Goal: Transaction & Acquisition: Purchase product/service

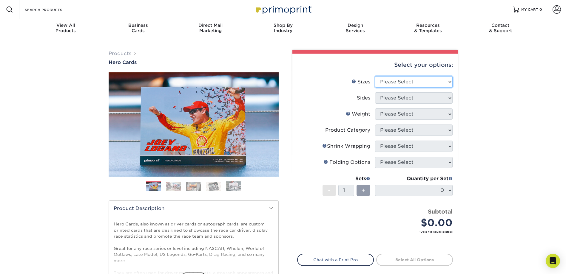
click at [448, 81] on select "Please Select 1.5" x 7" 4" x 6" 5" x 7" 6" x 8" 6" x 8.5" 6" x 9" 7" x 8.5" 7.5…" at bounding box center [414, 81] width 78 height 11
select select "5.00x7.00"
click at [375, 76] on select "Please Select 1.5" x 7" 4" x 6" 5" x 7" 6" x 8" 6" x 8.5" 6" x 9" 7" x 8.5" 7.5…" at bounding box center [414, 81] width 78 height 11
click at [449, 100] on select "Please Select Print Both Sides Print Front Only" at bounding box center [414, 97] width 78 height 11
select select "32d3c223-f82c-492b-b915-ba065a00862f"
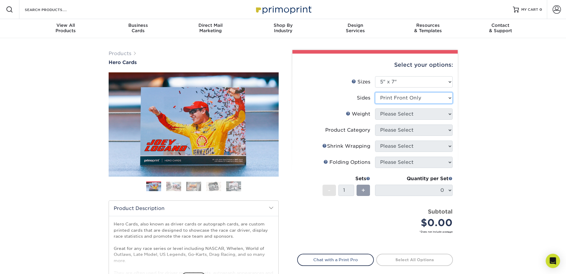
click at [375, 92] on select "Please Select Print Both Sides Print Front Only" at bounding box center [414, 97] width 78 height 11
click at [452, 115] on ul "Sizes Help Sizes Please Select 1.5" x 7" 4" x 6" 5" x 7" 6" x 8" 6" x 8.5" 6" x…" at bounding box center [375, 159] width 156 height 166
click at [450, 115] on select "Please Select 14PT 16PT 100LB" at bounding box center [414, 114] width 78 height 11
select select "14PT"
click at [375, 109] on select "Please Select 14PT 16PT 100LB" at bounding box center [414, 114] width 78 height 11
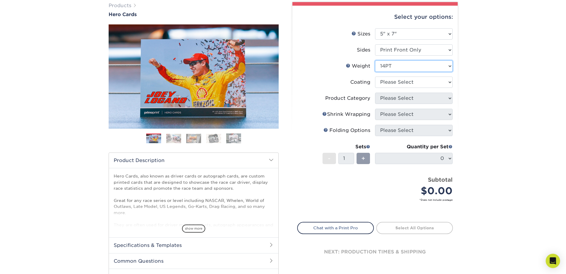
scroll to position [52, 0]
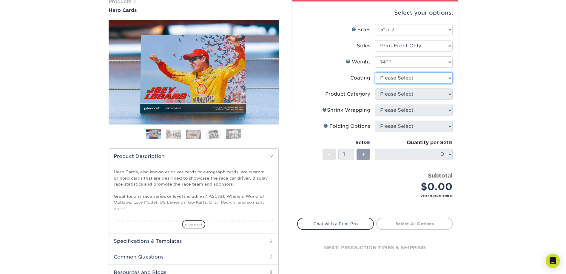
click at [448, 77] on select at bounding box center [414, 77] width 78 height 11
click at [375, 72] on select at bounding box center [414, 77] width 78 height 11
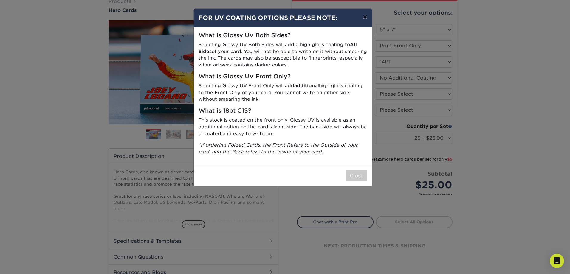
click at [365, 20] on button "×" at bounding box center [365, 17] width 14 height 17
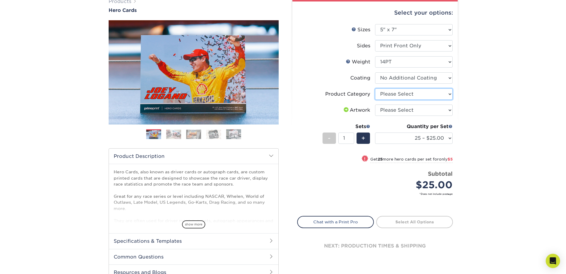
click at [449, 93] on select "Please Select Postcards" at bounding box center [414, 94] width 78 height 11
click at [447, 75] on select at bounding box center [414, 77] width 78 height 11
select select "121bb7b5-3b4d-429f-bd8d-bbf80e953313"
click at [375, 72] on select at bounding box center [414, 77] width 78 height 11
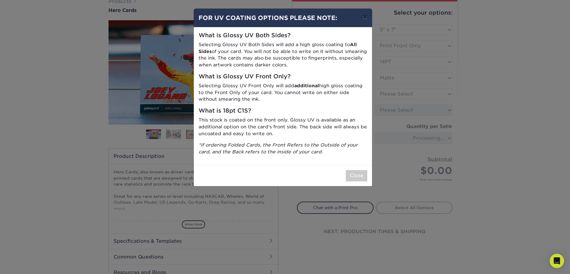
click at [362, 20] on button "×" at bounding box center [365, 17] width 14 height 17
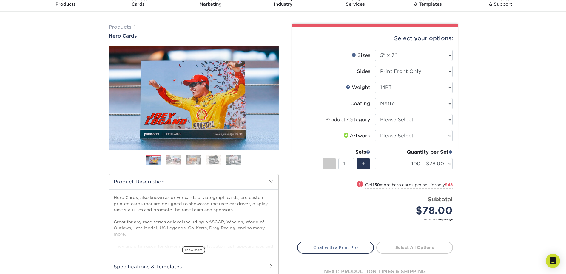
scroll to position [30, 0]
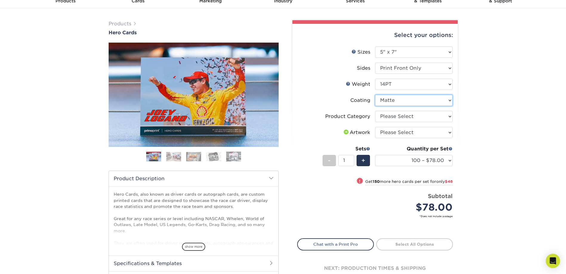
click at [449, 101] on select at bounding box center [414, 100] width 78 height 11
click at [447, 116] on select "Please Select Postcards" at bounding box center [414, 116] width 78 height 11
select select "9b7272e0-d6c8-4c3c-8e97-d3a1bcdab858"
click at [375, 111] on select "Please Select Postcards" at bounding box center [414, 116] width 78 height 11
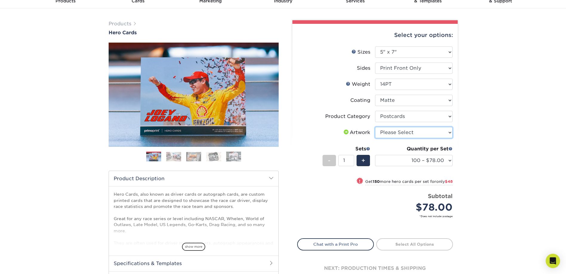
click at [446, 134] on select "Please Select I will upload files I need a design - $150" at bounding box center [414, 132] width 78 height 11
select select "upload"
click at [375, 127] on select "Please Select I will upload files I need a design - $150" at bounding box center [414, 132] width 78 height 11
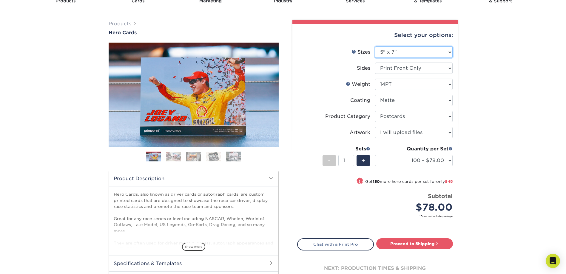
click at [447, 53] on select "Please Select 1.5" x 7" 4" x 6" 5" x 7" 6" x 8" 6" x 8.5" 6" x 9" 7" x 8.5" 7.5…" at bounding box center [414, 52] width 78 height 11
select select "6.00x8.00"
click at [375, 47] on select "Please Select 1.5" x 7" 4" x 6" 5" x 7" 6" x 8" 6" x 8.5" 6" x 9" 7" x 8.5" 7.5…" at bounding box center [414, 52] width 78 height 11
select select "-1"
select select
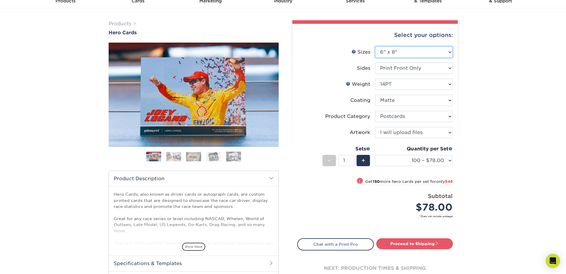
select select "-1"
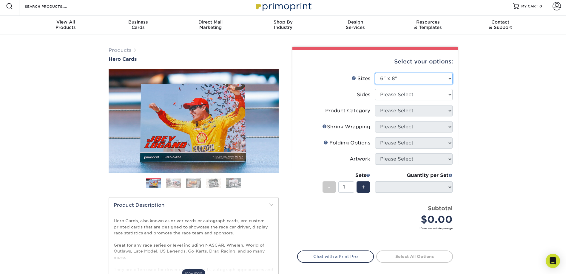
scroll to position [0, 0]
